Goal: Task Accomplishment & Management: Use online tool/utility

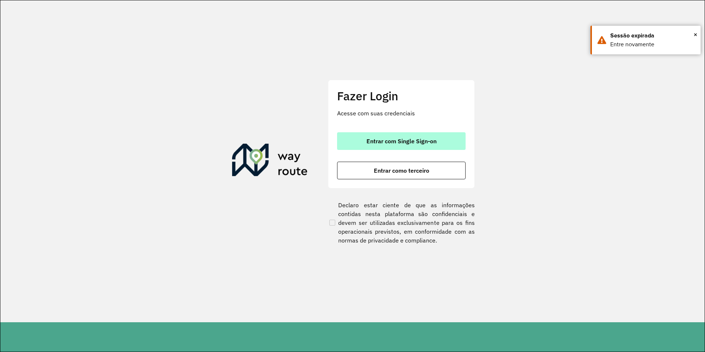
click at [380, 143] on span "Entrar com Single Sign-on" at bounding box center [401, 141] width 70 height 6
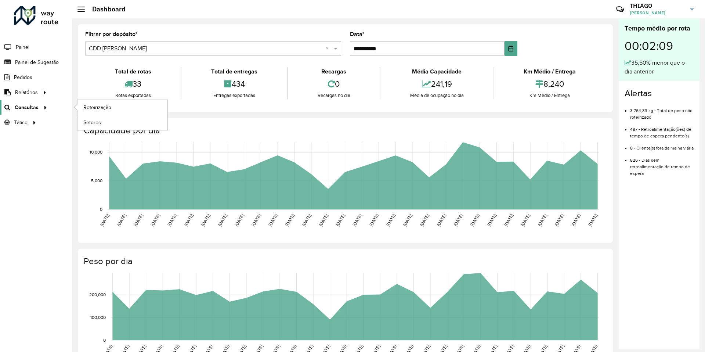
click at [34, 107] on span "Consultas" at bounding box center [27, 108] width 24 height 8
click at [147, 108] on link "Roteirização" at bounding box center [122, 107] width 90 height 15
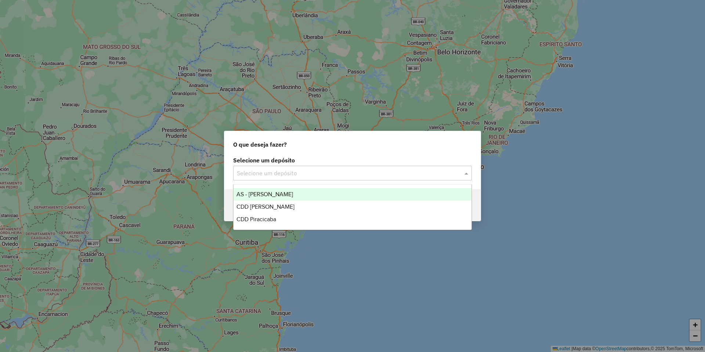
click at [276, 178] on div "Selecione um depósito" at bounding box center [352, 173] width 239 height 15
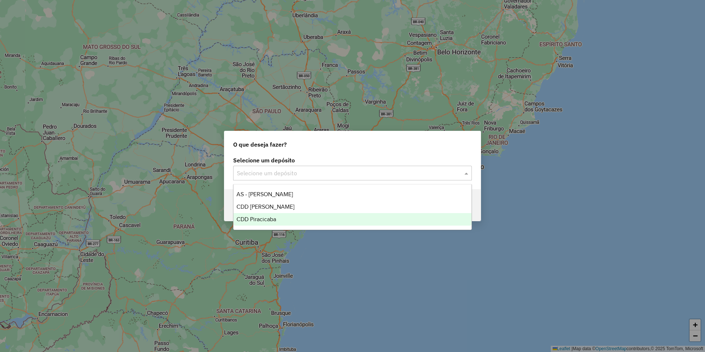
click at [271, 218] on span "CDD Piracicaba" at bounding box center [256, 219] width 40 height 6
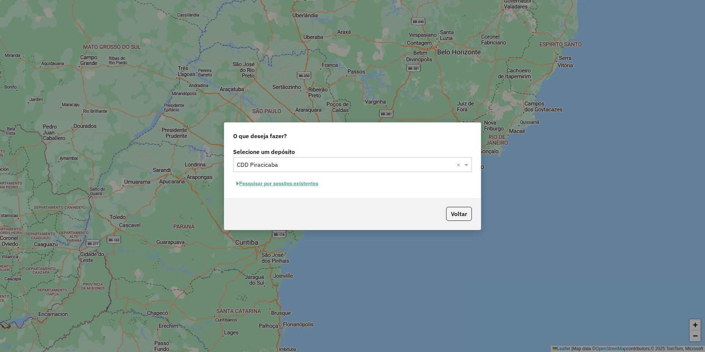
click at [297, 184] on button "Pesquisar por sessões existentes" at bounding box center [277, 183] width 88 height 11
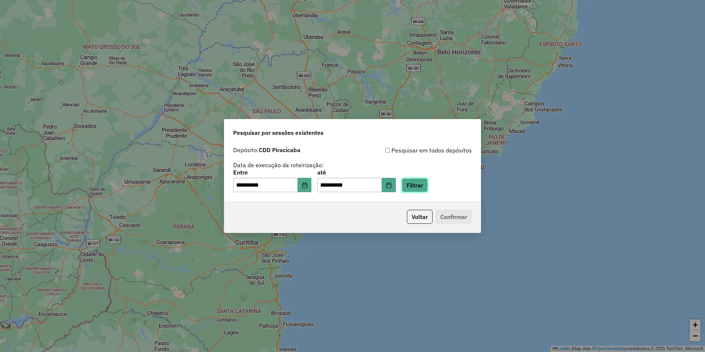
click at [428, 187] on button "Filtrar" at bounding box center [415, 185] width 26 height 14
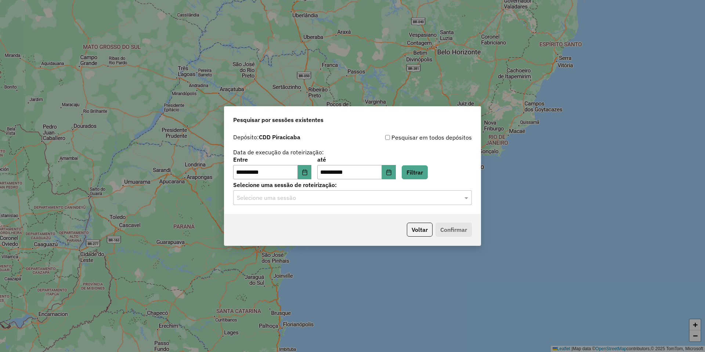
click at [256, 198] on input "text" at bounding box center [345, 197] width 217 height 9
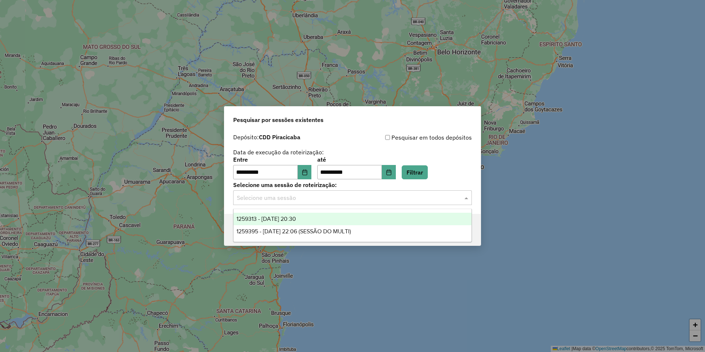
click at [296, 216] on span "1259313 - 04/09/2025 20:30" at bounding box center [265, 218] width 59 height 6
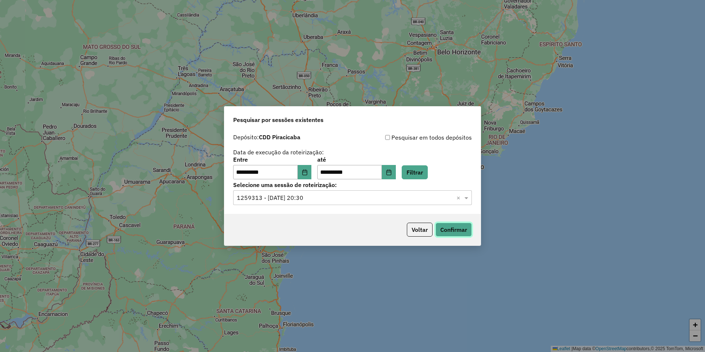
click at [445, 228] on button "Confirmar" at bounding box center [453, 229] width 36 height 14
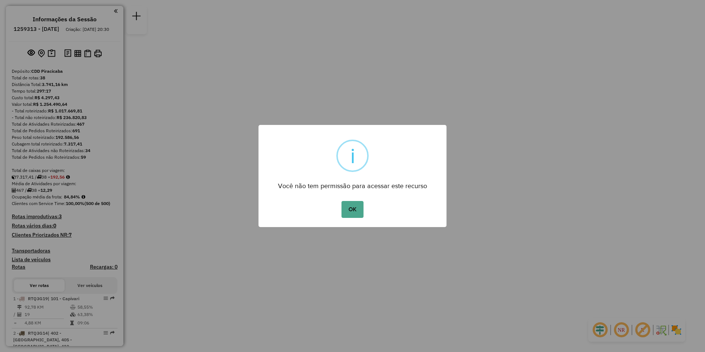
click at [341, 201] on button "OK" at bounding box center [352, 209] width 22 height 17
